Goal: Information Seeking & Learning: Learn about a topic

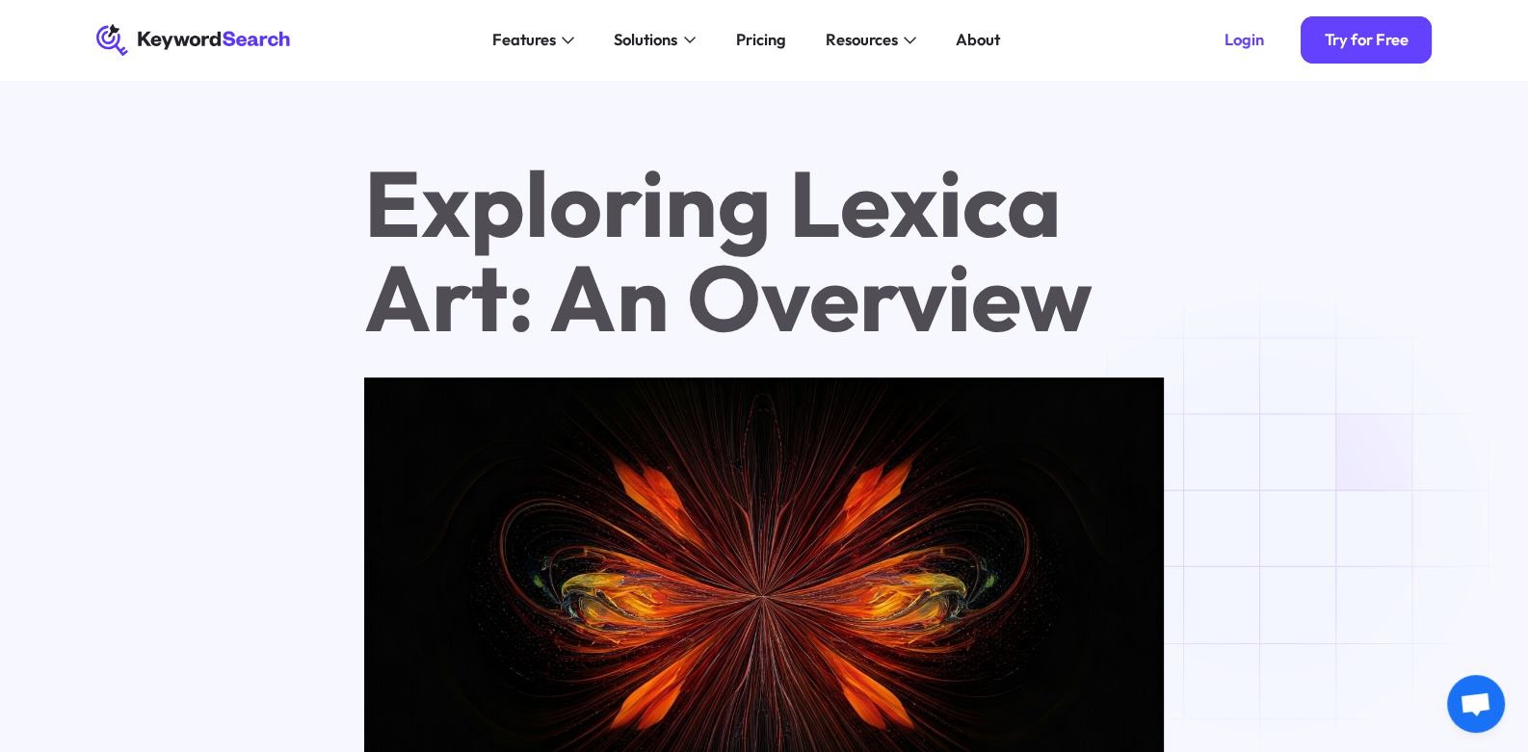
scroll to position [935, 0]
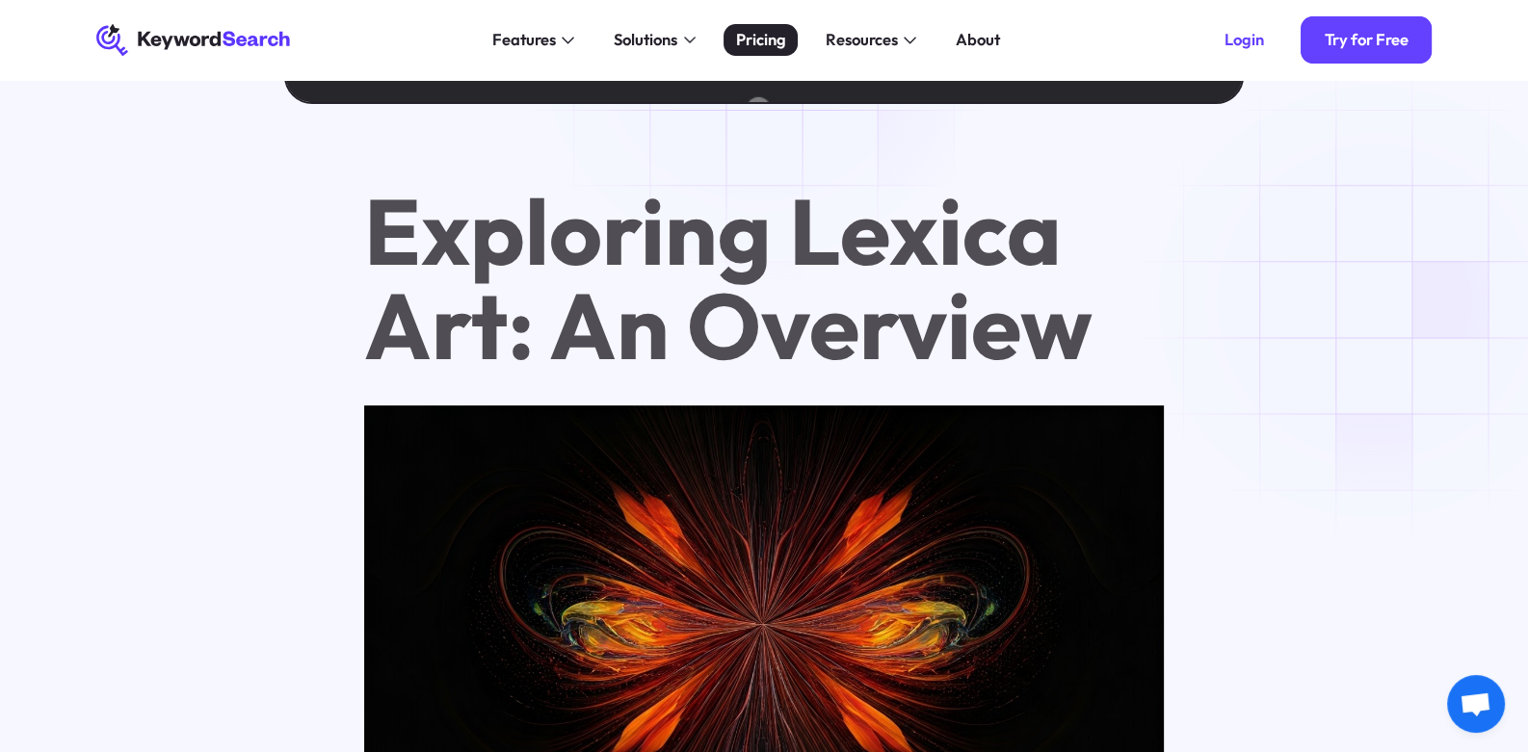
click at [765, 43] on div "Pricing" at bounding box center [761, 40] width 50 height 24
